Goal: Information Seeking & Learning: Learn about a topic

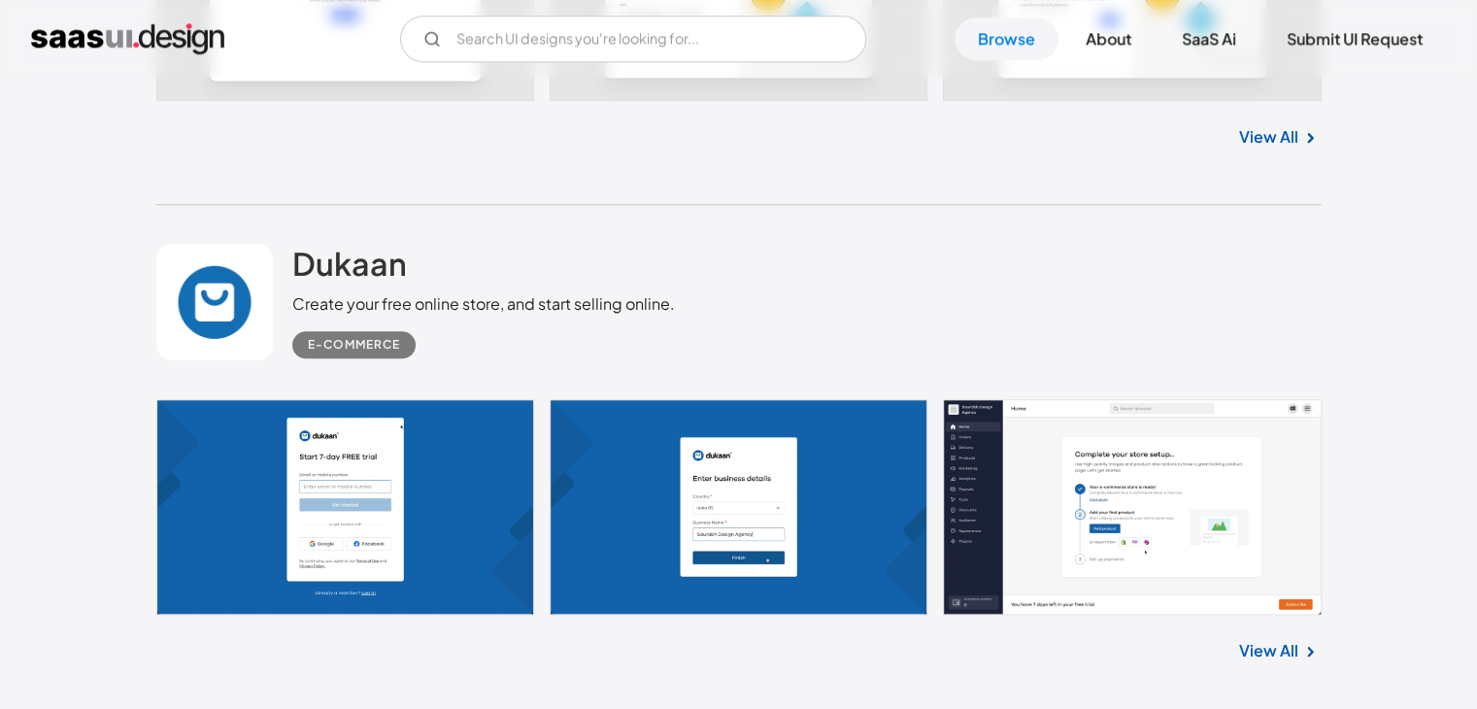
scroll to position [9324, 0]
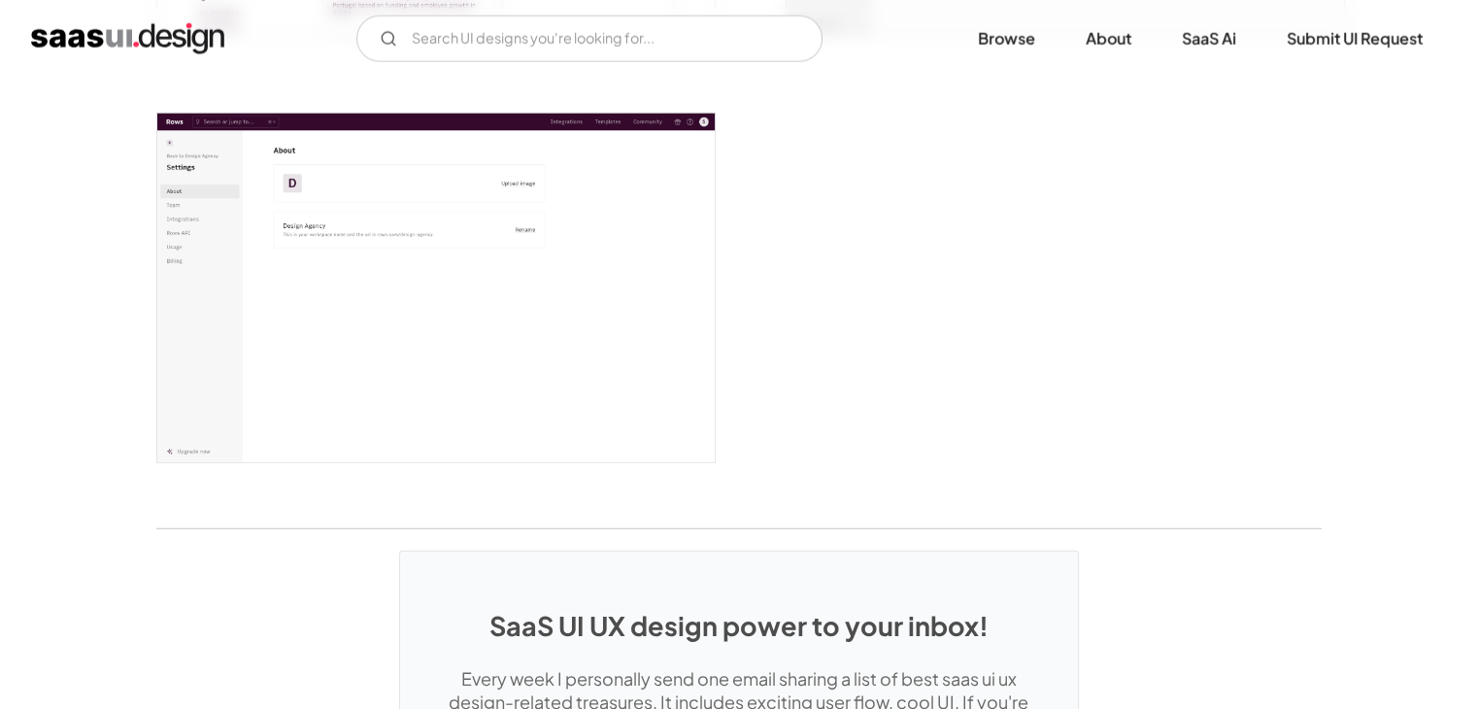
scroll to position [5148, 0]
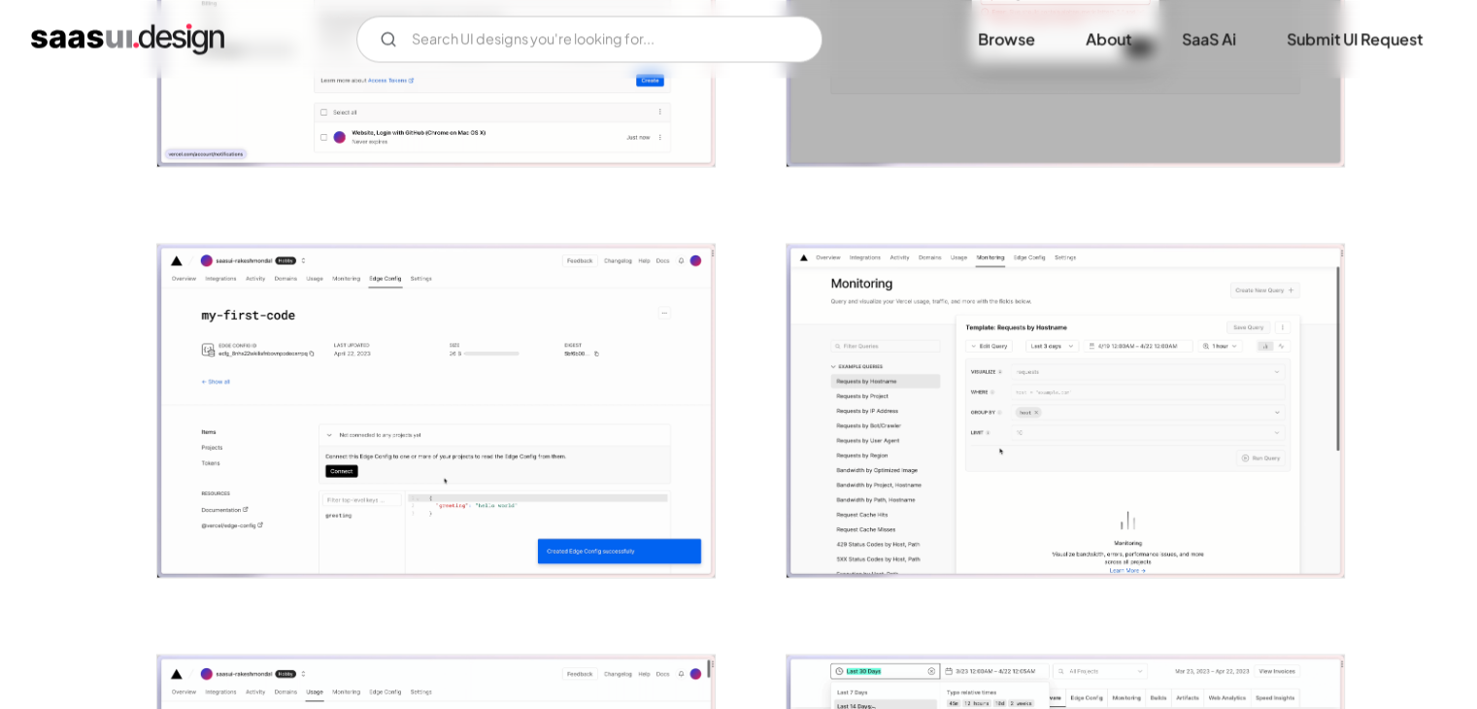
scroll to position [3594, 0]
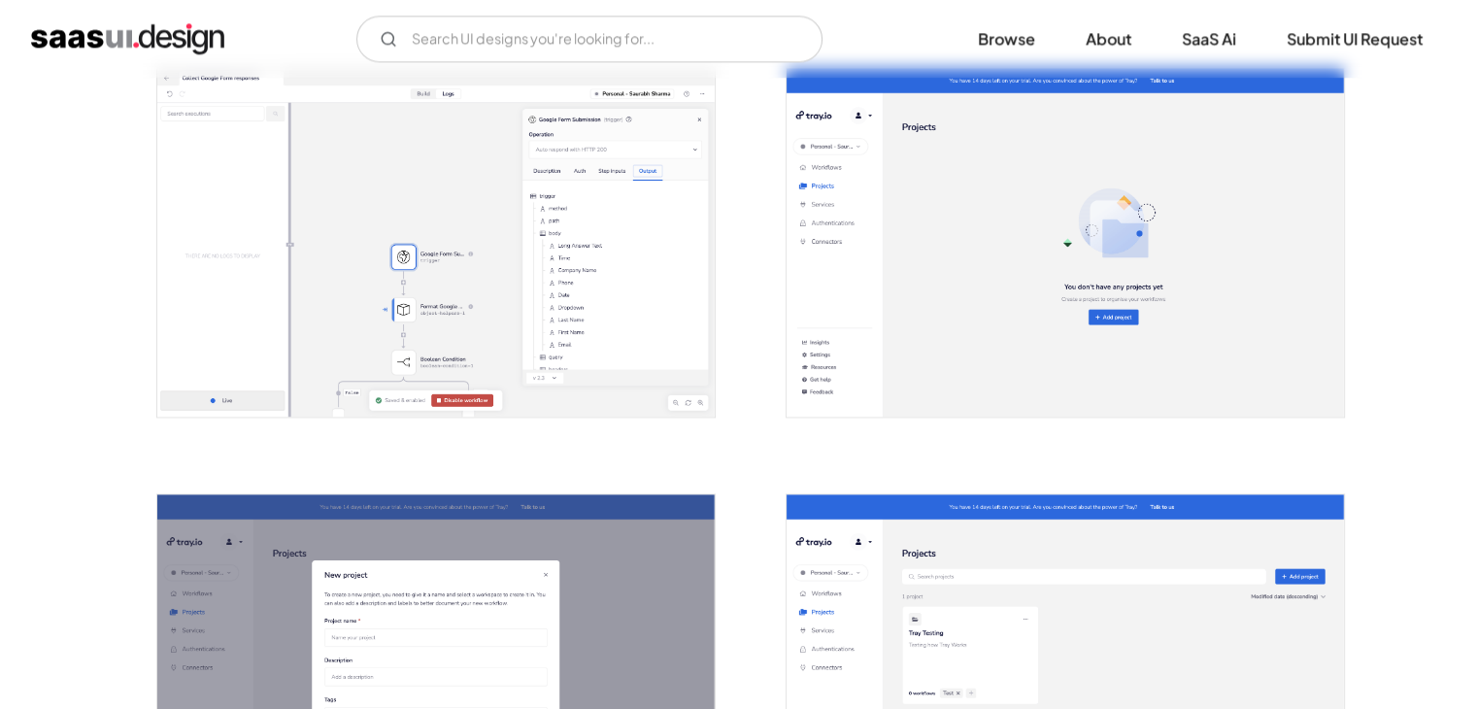
scroll to position [2525, 0]
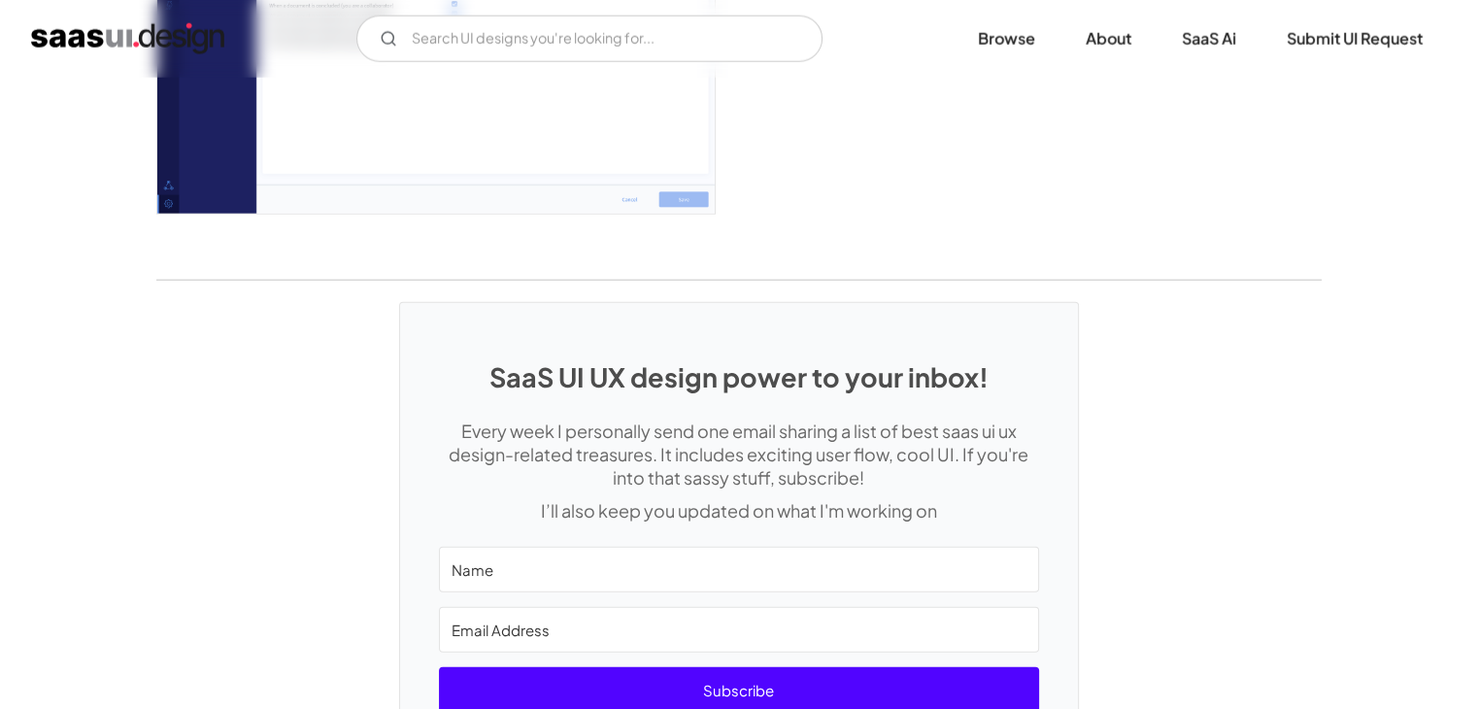
scroll to position [4953, 0]
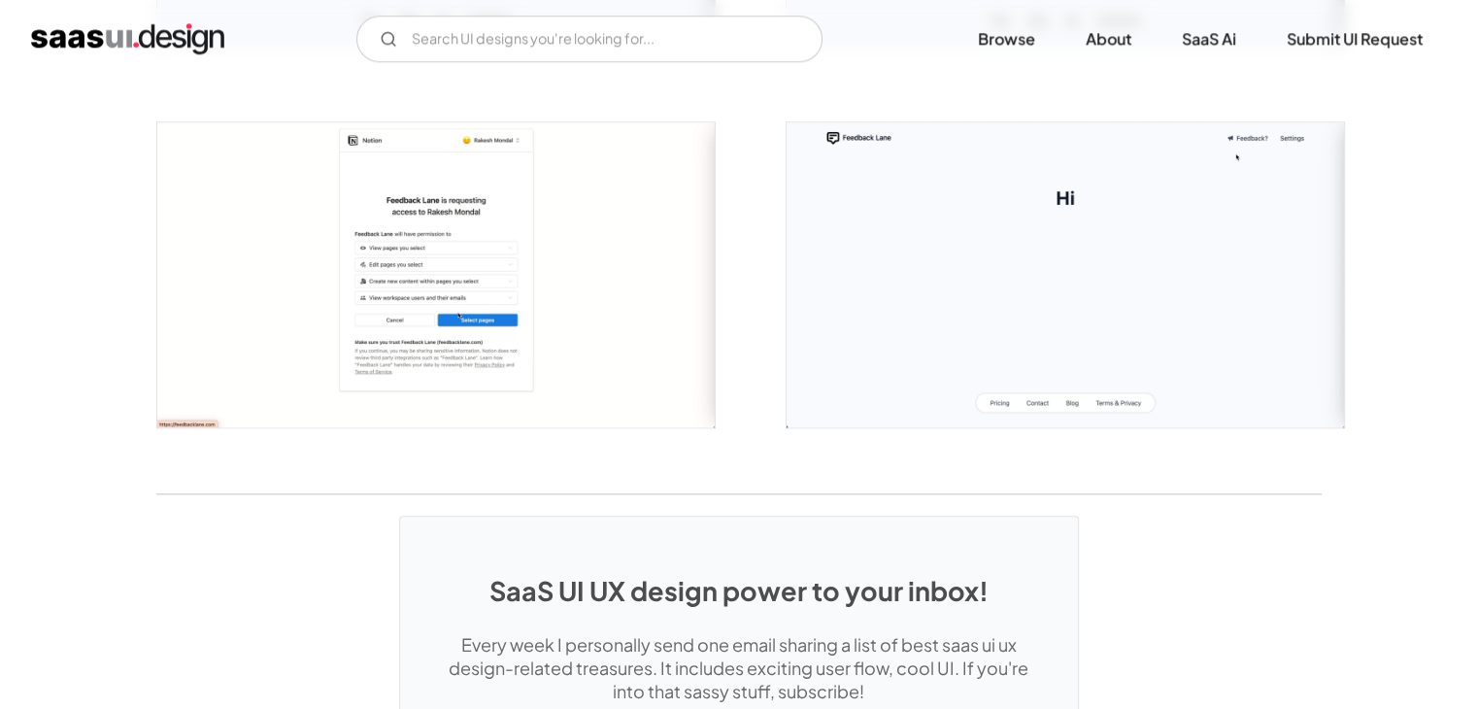
scroll to position [2669, 0]
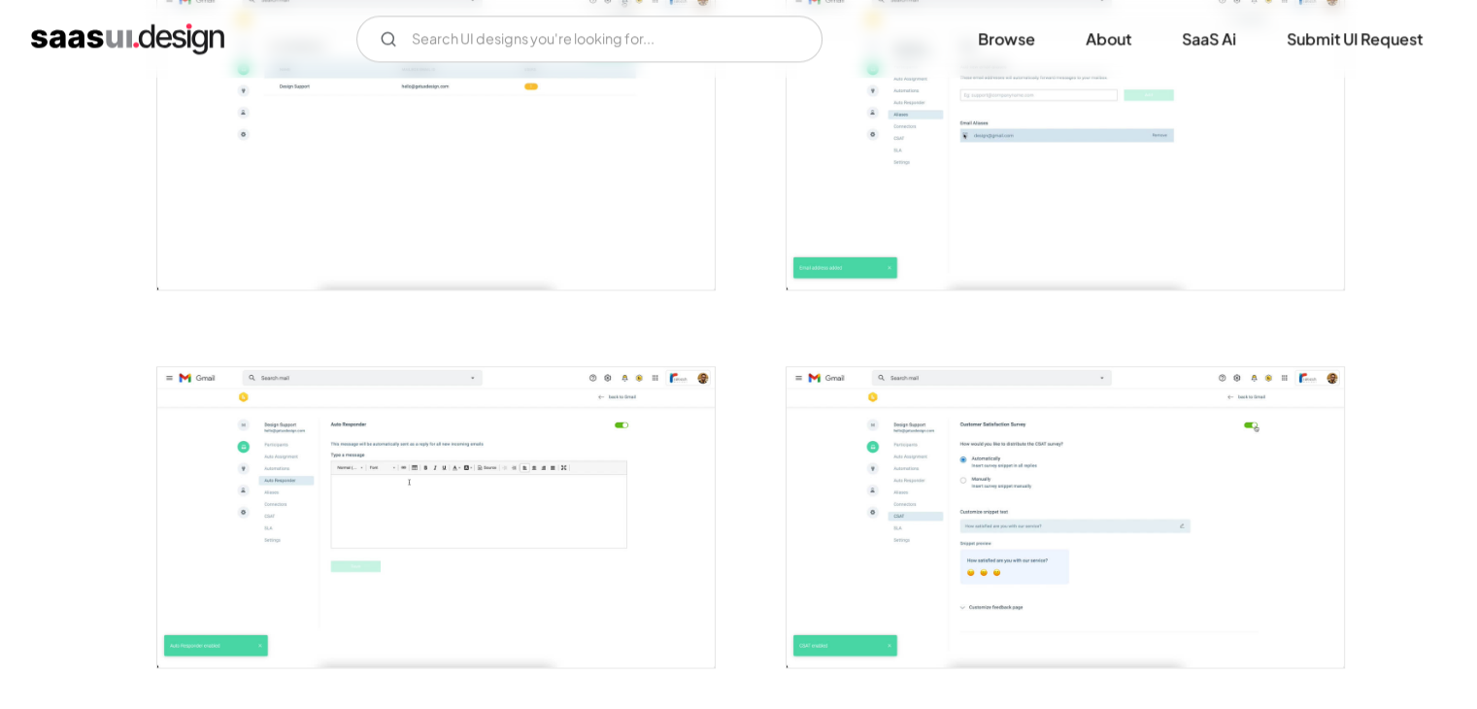
scroll to position [2331, 0]
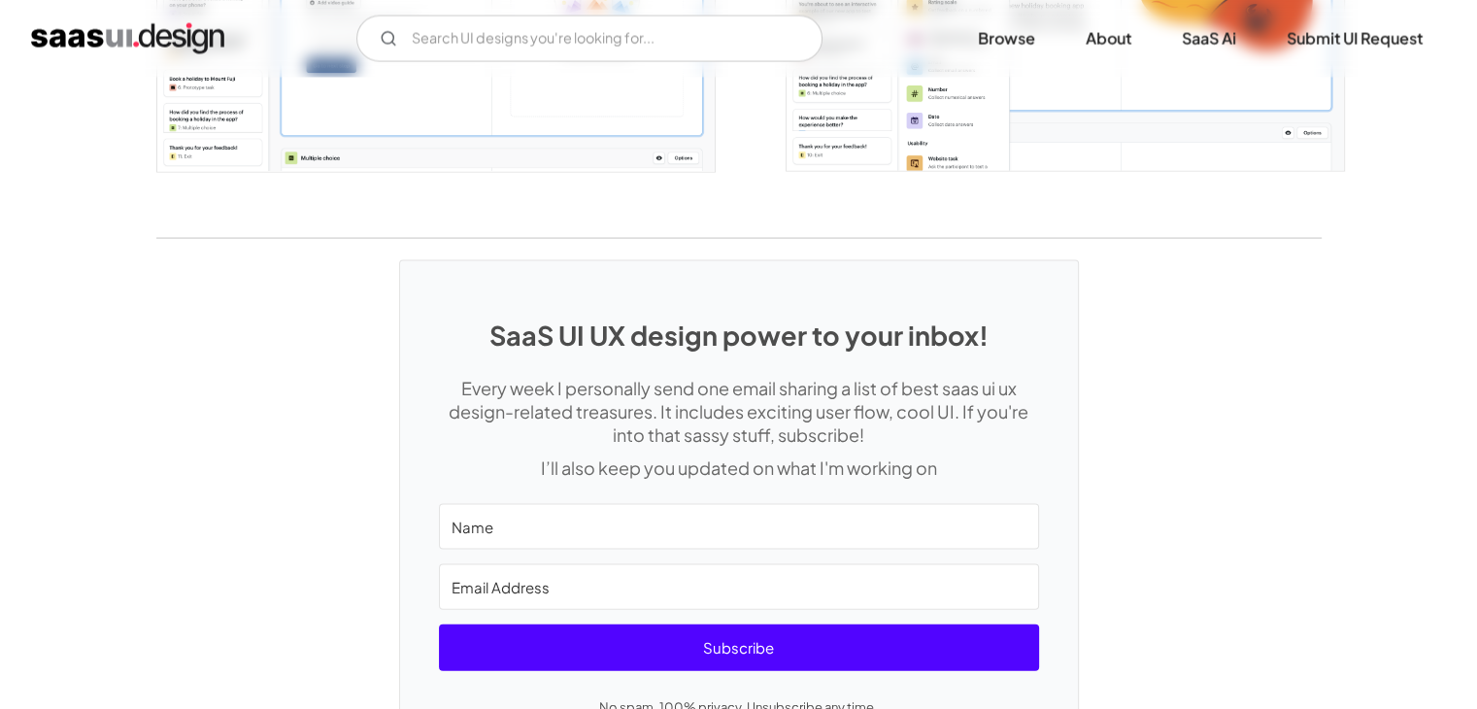
scroll to position [4079, 0]
